Goal: Task Accomplishment & Management: Complete application form

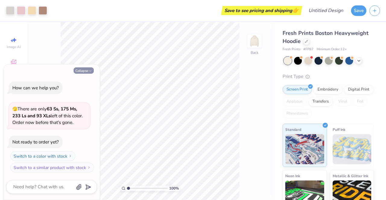
click at [88, 72] on button "Collapse" at bounding box center [84, 71] width 20 height 6
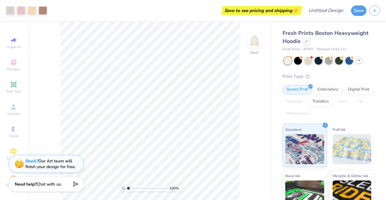
click at [357, 60] on icon at bounding box center [358, 60] width 5 height 5
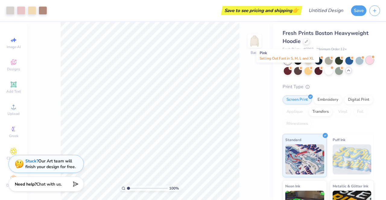
click at [366, 64] on div at bounding box center [370, 60] width 8 height 8
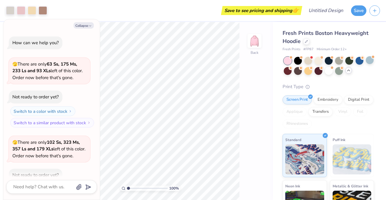
scroll to position [33, 0]
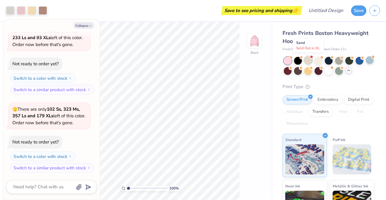
click at [308, 59] on div at bounding box center [308, 60] width 8 height 8
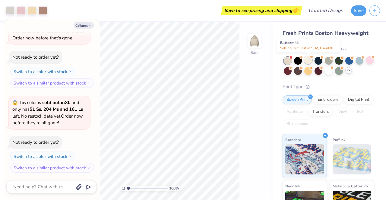
click at [306, 61] on div at bounding box center [308, 60] width 8 height 8
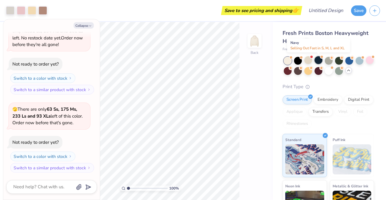
click at [318, 62] on div at bounding box center [318, 60] width 8 height 8
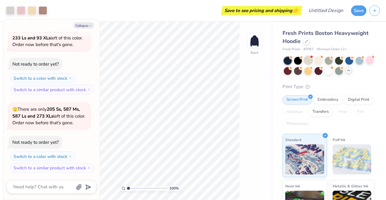
click at [307, 61] on div at bounding box center [308, 60] width 8 height 8
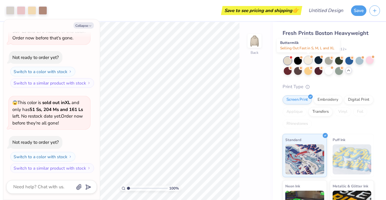
click at [310, 61] on div at bounding box center [308, 60] width 8 height 8
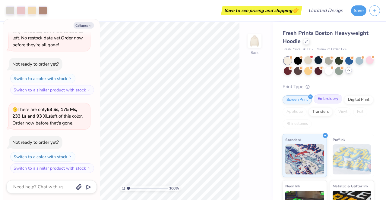
click at [331, 100] on div "Embroidery" at bounding box center [327, 99] width 29 height 9
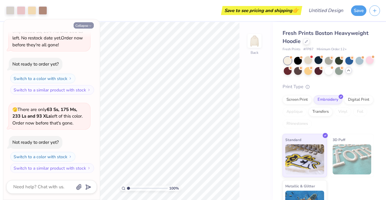
click at [86, 24] on button "Collapse" at bounding box center [84, 25] width 20 height 6
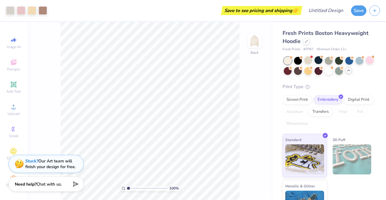
type textarea "x"
click at [14, 67] on span "Designs" at bounding box center [13, 69] width 13 height 5
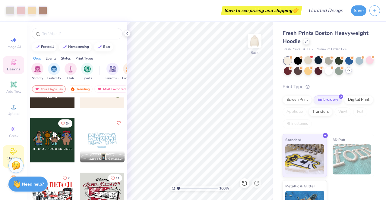
scroll to position [7, 0]
click at [14, 79] on icon at bounding box center [13, 82] width 7 height 7
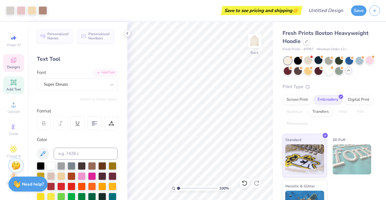
click at [17, 59] on div "Designs" at bounding box center [13, 63] width 21 height 18
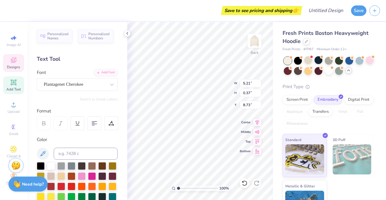
scroll to position [5, 1]
type textarea "P"
type textarea "EST. 2019"
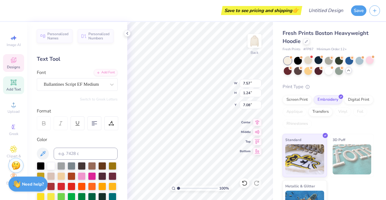
type input "7.57"
type input "1.24"
type input "7.08"
type textarea "S"
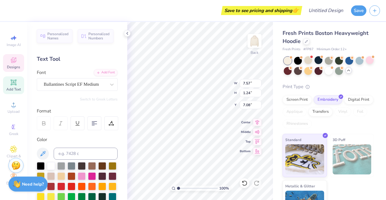
scroll to position [5, 1]
type textarea "Novas"
type input "7.60"
type input "1.36"
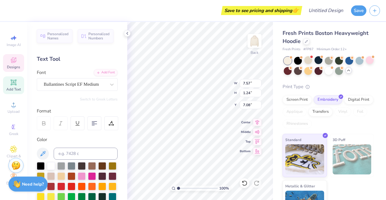
type input "5.72"
type textarea "[US_STATE],"
type input "2.76"
type input "0.68"
type input "3.00"
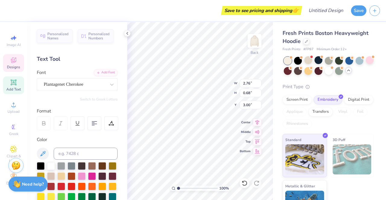
scroll to position [5, 1]
type textarea "O"
click at [274, 102] on div "Fresh Prints Boston Heavyweight Hoodie Fresh Prints # FP87 Minimum Order: 12 + …" at bounding box center [329, 123] width 113 height 202
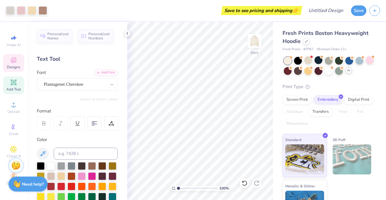
click at [14, 65] on span "Designs" at bounding box center [13, 67] width 13 height 5
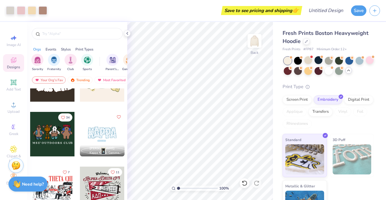
scroll to position [360, 0]
click at [127, 33] on polyline at bounding box center [127, 33] width 1 height 2
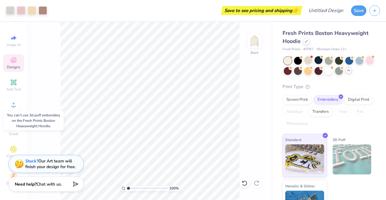
scroll to position [23, 0]
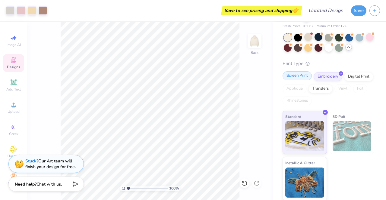
click at [308, 76] on div "Screen Print" at bounding box center [296, 75] width 29 height 9
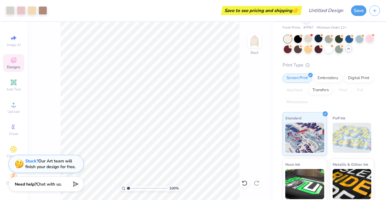
scroll to position [22, 0]
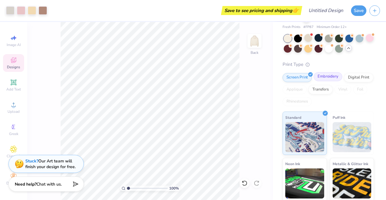
click at [327, 77] on div "Embroidery" at bounding box center [327, 76] width 29 height 9
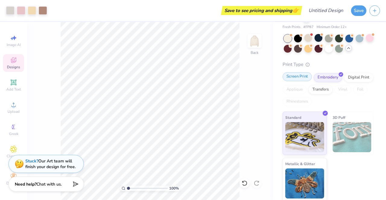
click at [301, 77] on div "Screen Print" at bounding box center [296, 76] width 29 height 9
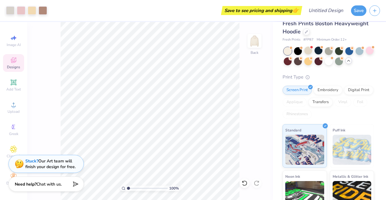
scroll to position [0, 0]
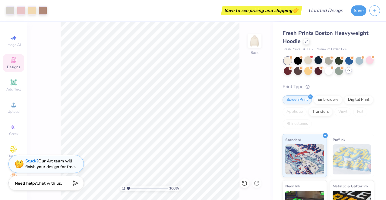
click at [55, 184] on span "Chat with us." at bounding box center [48, 184] width 25 height 6
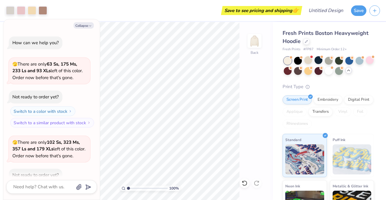
scroll to position [438, 0]
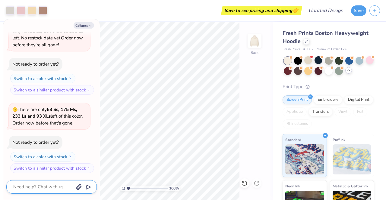
click at [54, 189] on textarea at bounding box center [43, 187] width 61 height 8
type textarea "x"
type textarea "p"
type textarea "x"
type textarea "pe"
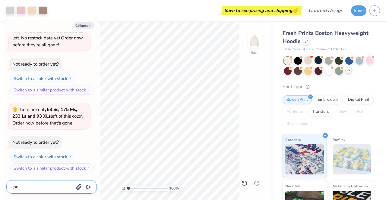
type textarea "x"
type textarea "p"
type textarea "x"
type textarea "pr"
type textarea "x"
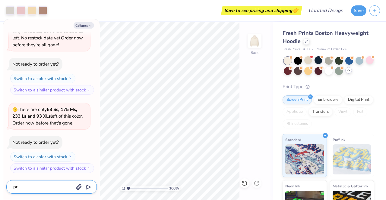
type textarea "pri"
type textarea "x"
type textarea "pric"
type textarea "x"
type textarea "price"
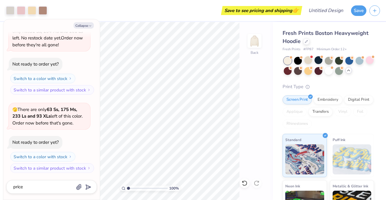
scroll to position [455, 0]
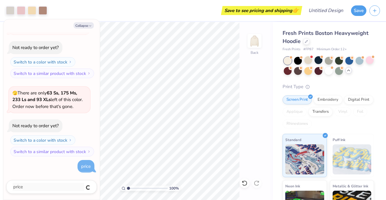
type textarea "x"
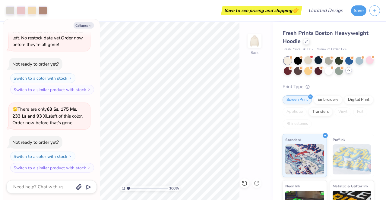
scroll to position [483, 0]
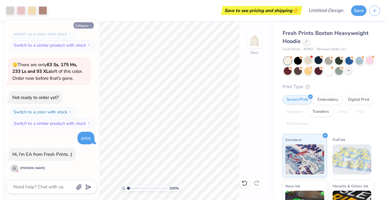
click at [88, 27] on button "Collapse" at bounding box center [84, 25] width 20 height 6
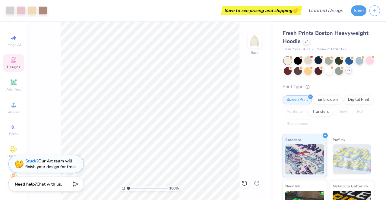
click at [10, 57] on icon at bounding box center [13, 60] width 7 height 7
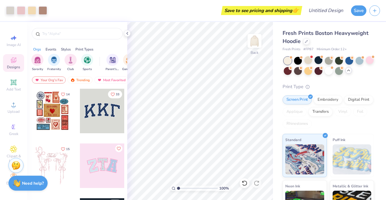
click at [30, 181] on strong "Need help?" at bounding box center [33, 184] width 22 height 6
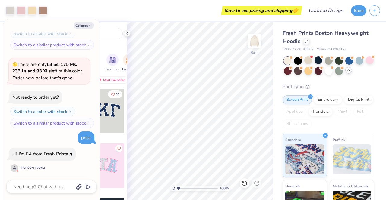
scroll to position [539, 0]
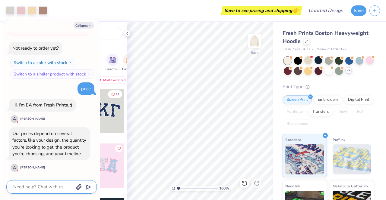
click at [51, 188] on textarea at bounding box center [43, 187] width 61 height 8
click at [81, 24] on button "Collapse" at bounding box center [84, 25] width 20 height 6
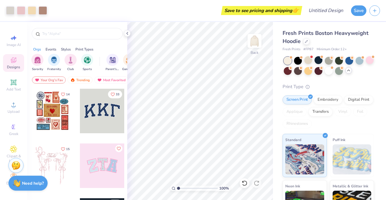
click at [26, 185] on strong "Need help?" at bounding box center [33, 184] width 22 height 6
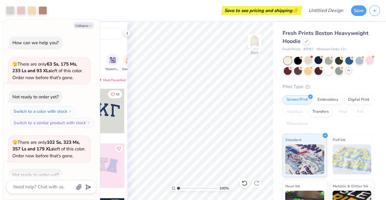
scroll to position [567, 0]
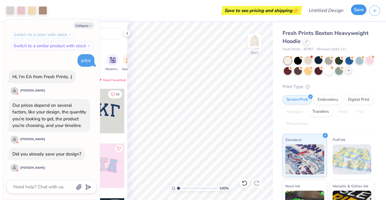
click at [354, 14] on button "Save" at bounding box center [358, 10] width 15 height 11
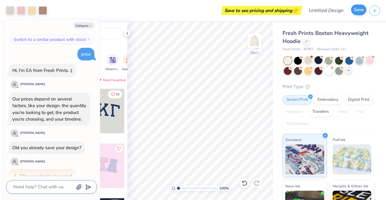
scroll to position [584, 0]
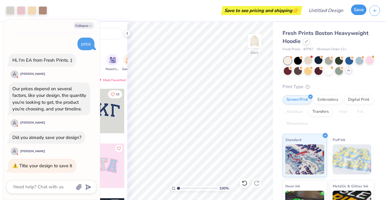
click at [358, 9] on button "Save" at bounding box center [358, 10] width 15 height 11
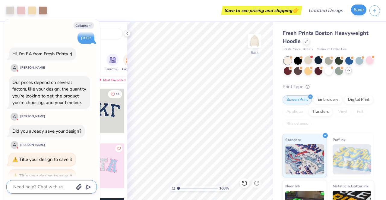
scroll to position [600, 0]
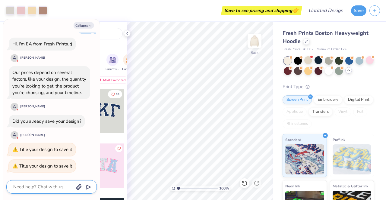
click at [47, 190] on textarea at bounding box center [43, 187] width 61 height 8
type textarea "x"
type textarea "y"
type textarea "x"
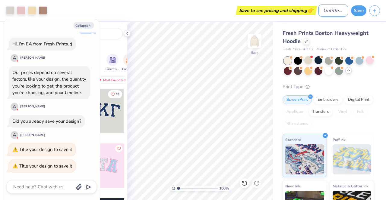
type textarea "x"
click at [323, 8] on input "Design Title" at bounding box center [333, 11] width 30 height 12
type input "o"
type textarea "x"
type input "op"
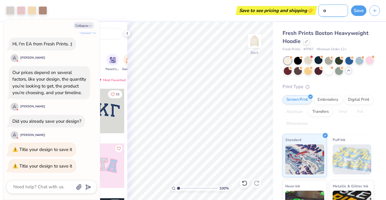
type textarea "x"
type input "opt"
type textarea "x"
type input "opti"
type textarea "x"
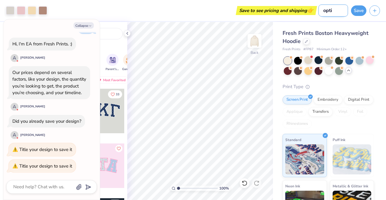
type input "optio"
type textarea "x"
type input "option"
type textarea "x"
type input "option"
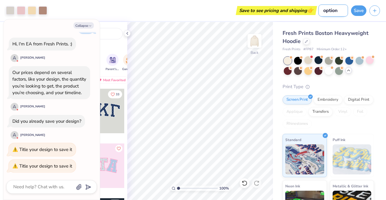
type textarea "x"
type input "option 1"
type textarea "x"
type input "option 1"
click at [357, 11] on button "Save" at bounding box center [358, 10] width 15 height 11
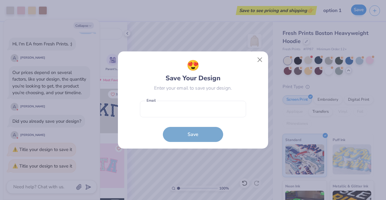
type textarea "x"
click at [182, 107] on input "email" at bounding box center [193, 109] width 106 height 17
type input "[EMAIL_ADDRESS][DOMAIN_NAME]"
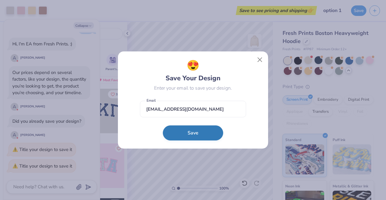
click at [180, 133] on button "Save" at bounding box center [193, 133] width 60 height 15
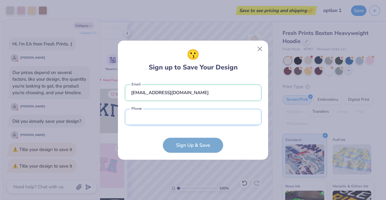
click at [165, 117] on input "tel" at bounding box center [193, 117] width 137 height 17
type input "[PHONE_NUMBER]"
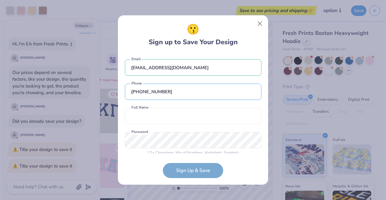
scroll to position [5, 0]
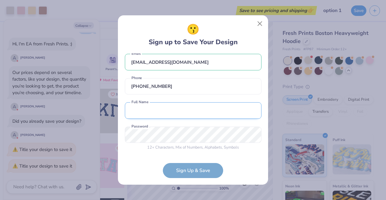
click at [186, 113] on input "text" at bounding box center [193, 110] width 137 height 17
type input "[PERSON_NAME]"
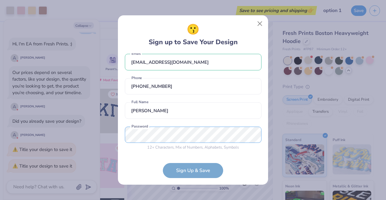
type textarea "x"
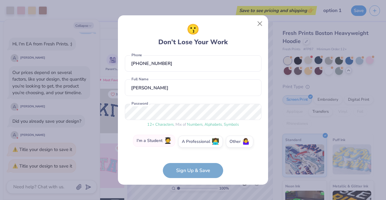
click at [156, 141] on label "I'm a Student 🧑‍🎓" at bounding box center [154, 141] width 42 height 12
click at [191, 170] on input "I'm a Student 🧑‍🎓" at bounding box center [193, 172] width 4 height 4
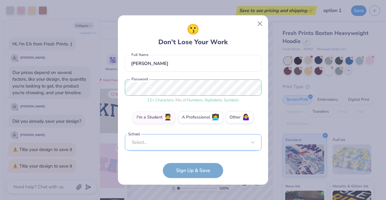
click at [174, 144] on div "Select..." at bounding box center [193, 142] width 137 height 17
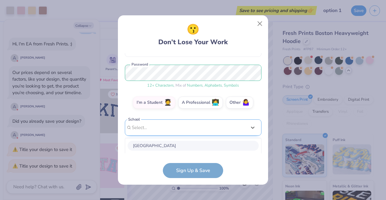
scroll to position [143, 0]
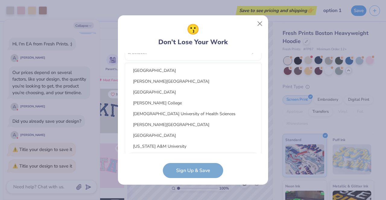
click at [180, 177] on form "[EMAIL_ADDRESS][DOMAIN_NAME] Email [PHONE_NUMBER] Phone [PERSON_NAME] Full Name…" at bounding box center [193, 115] width 137 height 125
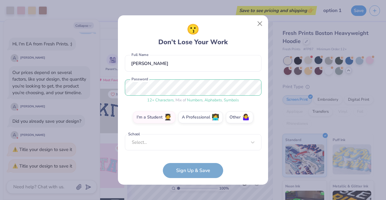
click at [178, 170] on form "[EMAIL_ADDRESS][DOMAIN_NAME] Email [PHONE_NUMBER] Phone [PERSON_NAME] Full Name…" at bounding box center [193, 115] width 137 height 125
click at [192, 150] on div "[EMAIL_ADDRESS][DOMAIN_NAME] Email [PHONE_NUMBER] Phone [PERSON_NAME] Full Name…" at bounding box center [193, 103] width 137 height 100
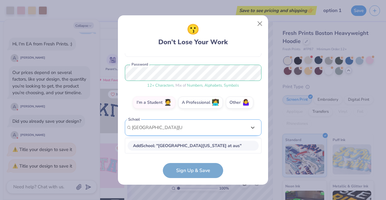
scroll to position [143, 0]
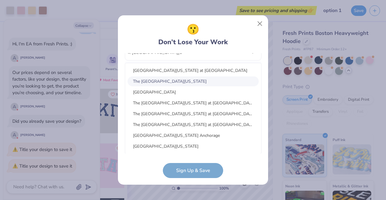
click at [164, 79] on div "The [GEOGRAPHIC_DATA][US_STATE]" at bounding box center [192, 82] width 131 height 10
type input "[GEOGRAPHIC_DATA][US_STATE] at aus"
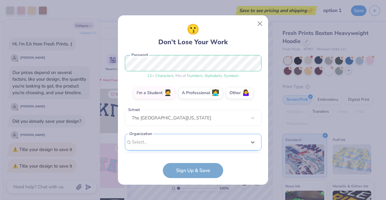
scroll to position [167, 0]
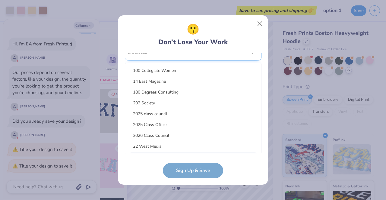
click at [174, 147] on div "option focused, 9 of 15. 15 results available. Use Up and Down to choose option…" at bounding box center [193, 99] width 137 height 110
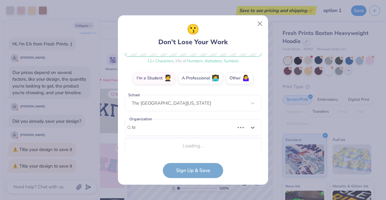
type input "t"
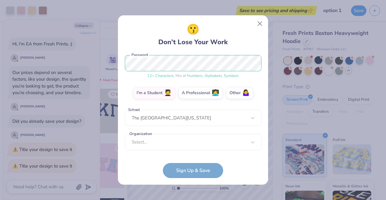
scroll to position [77, 0]
click at [192, 170] on form "[EMAIL_ADDRESS][DOMAIN_NAME] Email [PHONE_NUMBER] Phone [PERSON_NAME] Full Name…" at bounding box center [193, 115] width 137 height 125
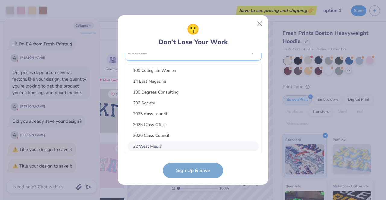
click at [196, 144] on div "option focused, 8 of 15. 15 results available. Use Up and Down to choose option…" at bounding box center [193, 99] width 137 height 110
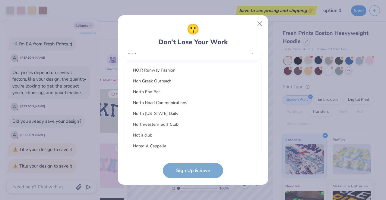
scroll to position [250, 0]
type input "n"
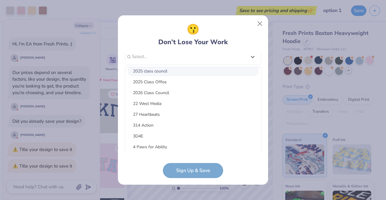
scroll to position [0, 0]
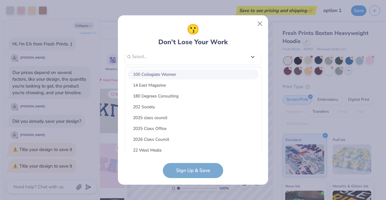
click at [164, 71] on div "100 Collegiate Women" at bounding box center [192, 75] width 131 height 10
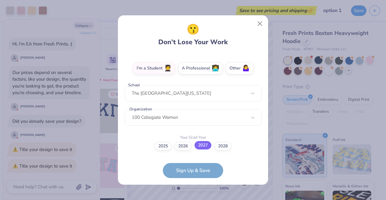
click at [201, 146] on label "2027" at bounding box center [202, 145] width 17 height 8
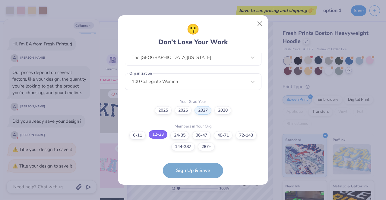
click at [160, 135] on label "12-23" at bounding box center [158, 135] width 19 height 8
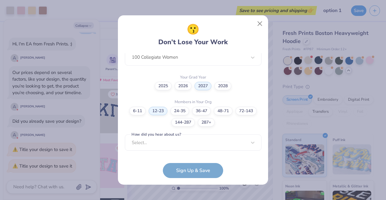
click at [191, 176] on form "[EMAIL_ADDRESS][DOMAIN_NAME] Email [PHONE_NUMBER] Phone [PERSON_NAME] Full Name…" at bounding box center [193, 115] width 137 height 125
click at [191, 174] on form "[EMAIL_ADDRESS][DOMAIN_NAME] Email [PHONE_NUMBER] Phone [PERSON_NAME] Full Name…" at bounding box center [193, 115] width 137 height 125
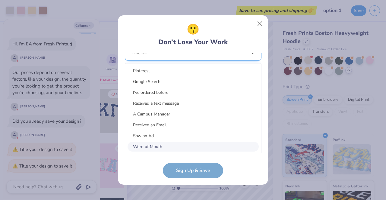
click at [180, 143] on div "option Word of Mouth focused, 8 of 15. 15 results available. Use Up and Down to…" at bounding box center [193, 100] width 137 height 110
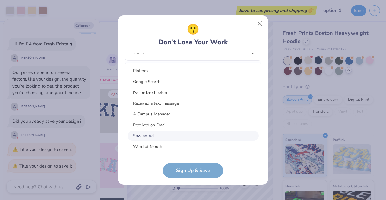
click at [173, 140] on div "Saw an Ad" at bounding box center [192, 136] width 131 height 10
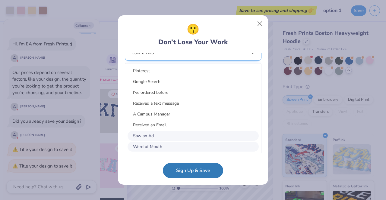
click at [174, 140] on div "option Word of Mouth focused, 8 of 15. 15 results available. Use Up and Down to…" at bounding box center [193, 100] width 137 height 110
click at [175, 143] on div "Word of Mouth" at bounding box center [192, 147] width 131 height 10
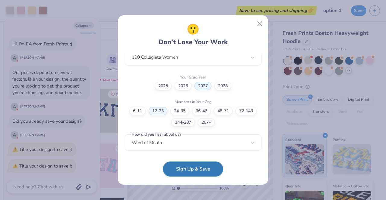
click at [187, 165] on button "Sign Up & Save" at bounding box center [193, 169] width 60 height 15
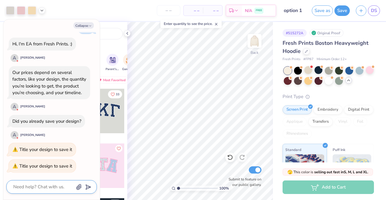
click at [55, 190] on textarea at bounding box center [43, 187] width 61 height 8
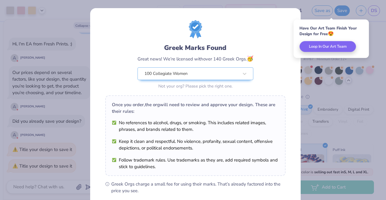
scroll to position [81, 0]
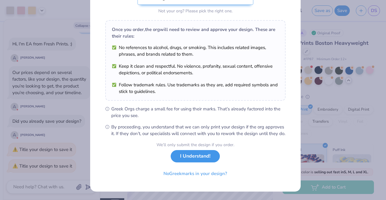
click at [179, 159] on button "I Understand!" at bounding box center [195, 156] width 49 height 12
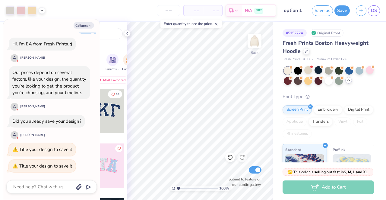
scroll to position [0, 0]
type textarea "x"
type textarea "y"
type textarea "x"
type textarea "ye"
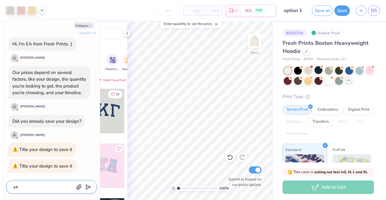
type textarea "x"
type textarea "yes"
type textarea "x"
type textarea "yes\"
type textarea "x"
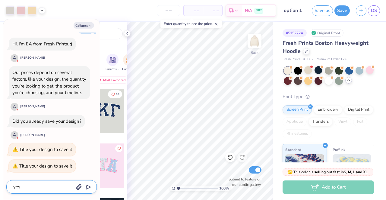
type textarea "yes"
type textarea "x"
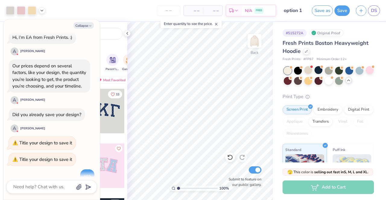
scroll to position [640, 0]
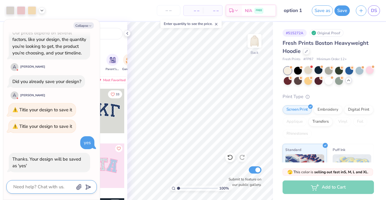
click at [46, 185] on textarea at bounding box center [43, 187] width 61 height 8
type textarea "x"
type textarea "n"
type textarea "x"
type textarea "no"
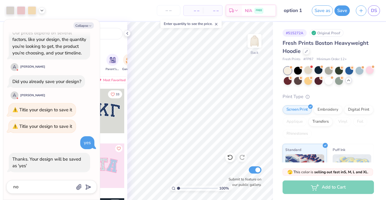
scroll to position [656, 0]
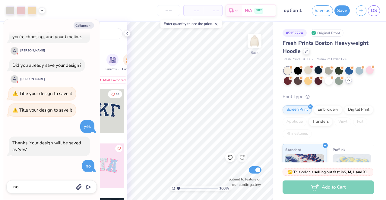
type textarea "x"
click at [87, 26] on button "Collapse" at bounding box center [84, 25] width 20 height 6
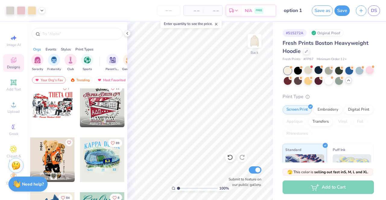
scroll to position [443, 0]
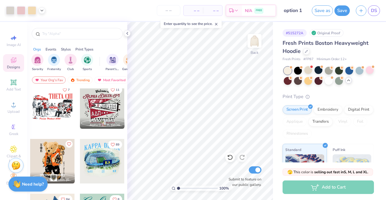
click at [80, 109] on div at bounding box center [57, 106] width 45 height 45
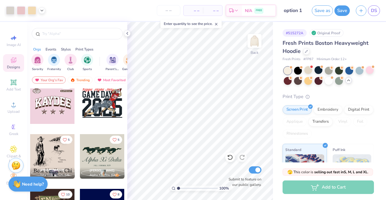
scroll to position [1819, 0]
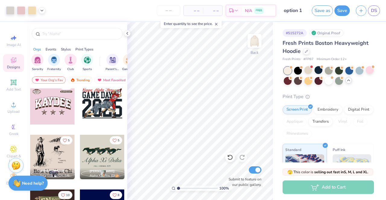
click at [36, 181] on div "Need help? Chat with us." at bounding box center [27, 183] width 39 height 15
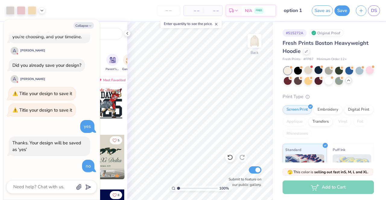
scroll to position [656, 0]
click at [47, 185] on textarea at bounding box center [43, 187] width 61 height 8
type textarea "x"
type textarea "i"
type textarea "x"
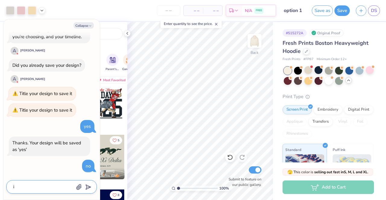
type textarea "i"
type textarea "x"
type textarea "i s"
type textarea "x"
type textarea "i sa"
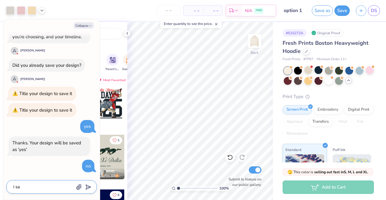
type textarea "x"
type textarea "i sav"
type textarea "x"
type textarea "i save"
type textarea "x"
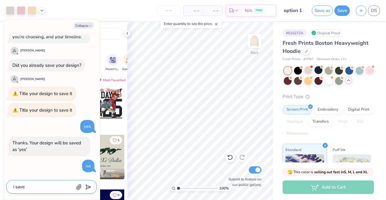
type textarea "i saved"
type textarea "x"
type textarea "i saved"
type textarea "x"
type textarea "i saved i"
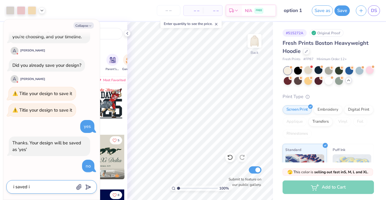
type textarea "x"
type textarea "i saved it"
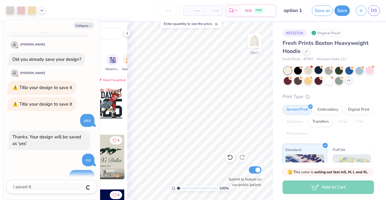
scroll to position [673, 0]
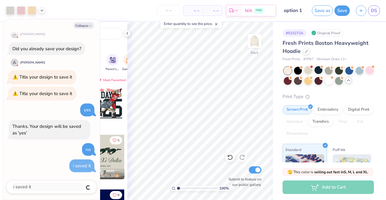
type textarea "x"
click at [84, 25] on button "Collapse" at bounding box center [84, 25] width 20 height 6
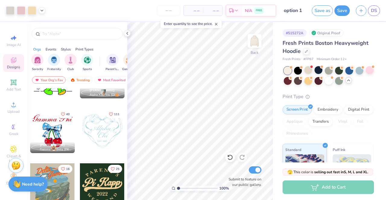
scroll to position [4369, 0]
click at [110, 127] on div at bounding box center [102, 131] width 45 height 45
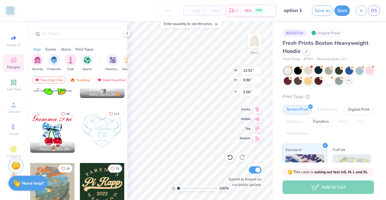
click at [25, 179] on div "Need help? Chat with us." at bounding box center [27, 183] width 39 height 15
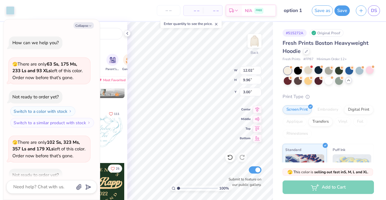
scroll to position [673, 0]
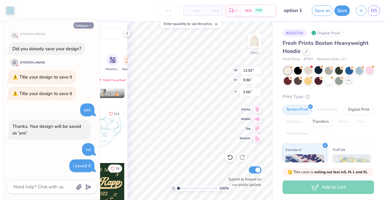
click at [86, 25] on button "Collapse" at bounding box center [84, 25] width 20 height 6
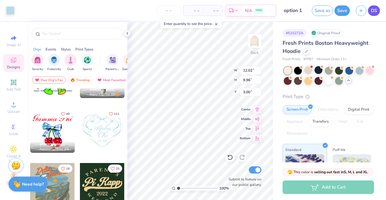
click at [377, 13] on span "DS" at bounding box center [374, 10] width 6 height 7
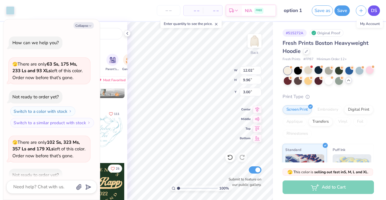
type textarea "x"
